Goal: Task Accomplishment & Management: Manage account settings

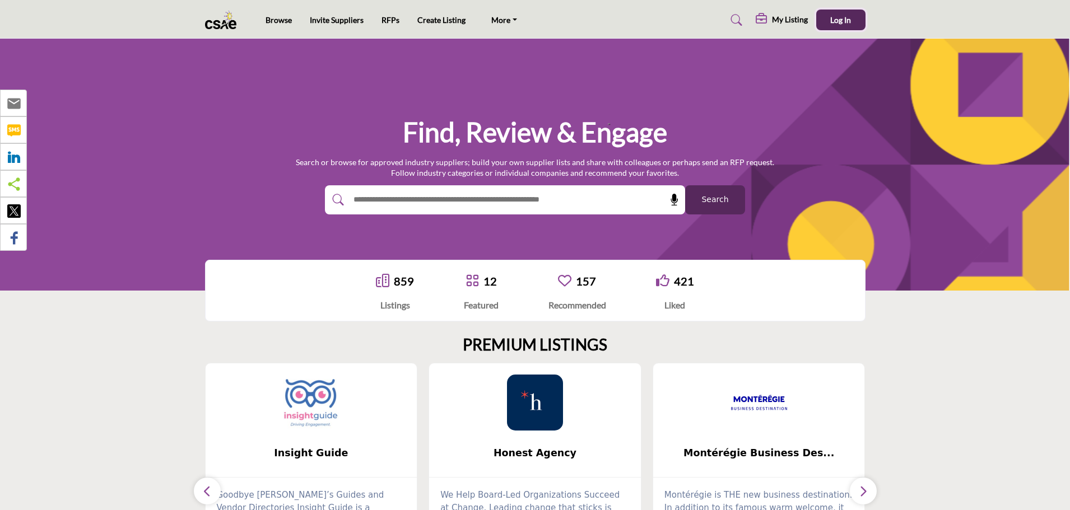
click at [837, 17] on span "Log In" at bounding box center [840, 20] width 21 height 10
